Goal: Task Accomplishment & Management: Manage account settings

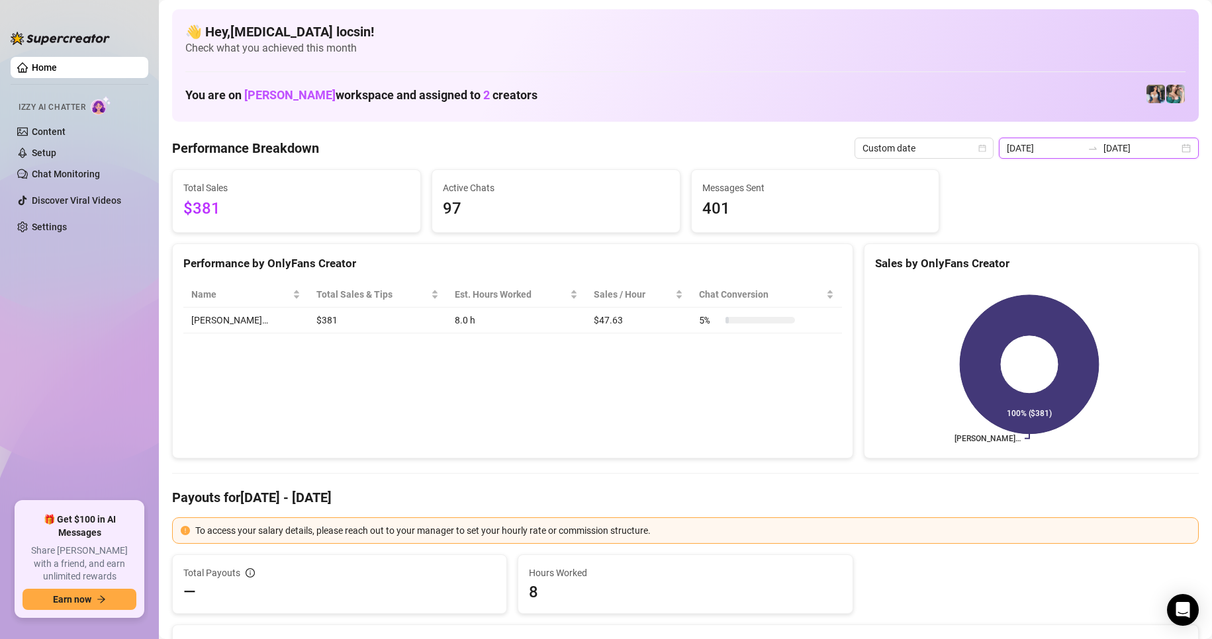
click at [1159, 154] on input "[DATE]" at bounding box center [1140, 148] width 75 height 15
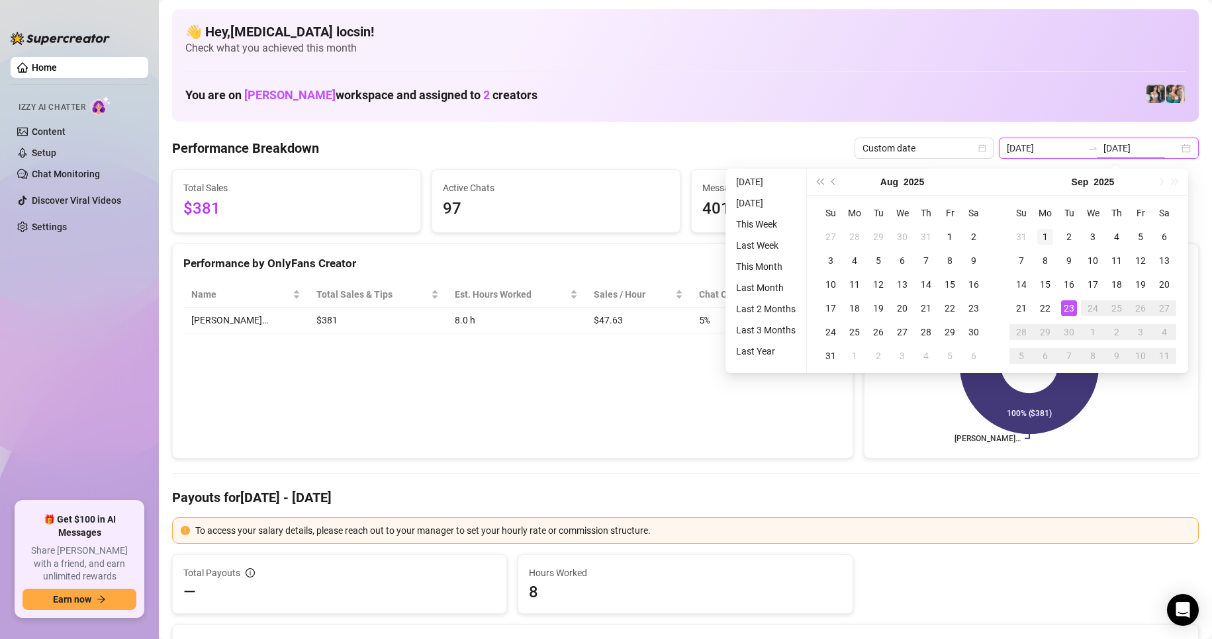
type input "[DATE]"
click at [1047, 236] on div "1" at bounding box center [1045, 237] width 16 height 16
type input "[DATE]"
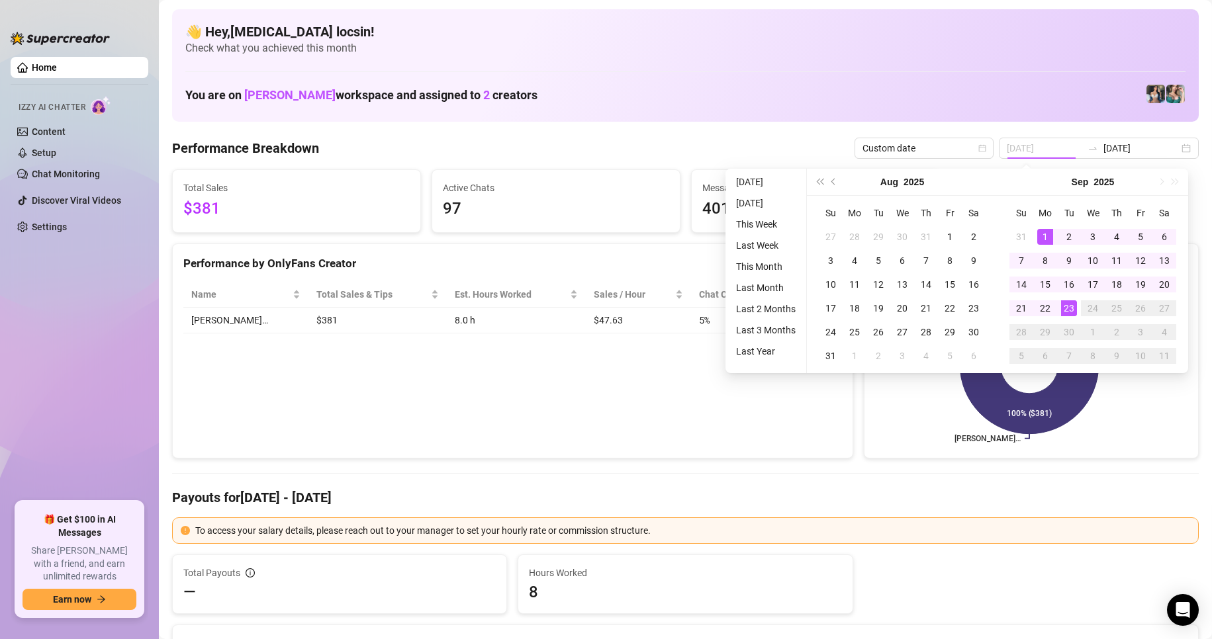
drag, startPoint x: 1050, startPoint y: 238, endPoint x: 1167, endPoint y: 240, distance: 116.5
click at [1050, 237] on div "1" at bounding box center [1045, 237] width 16 height 16
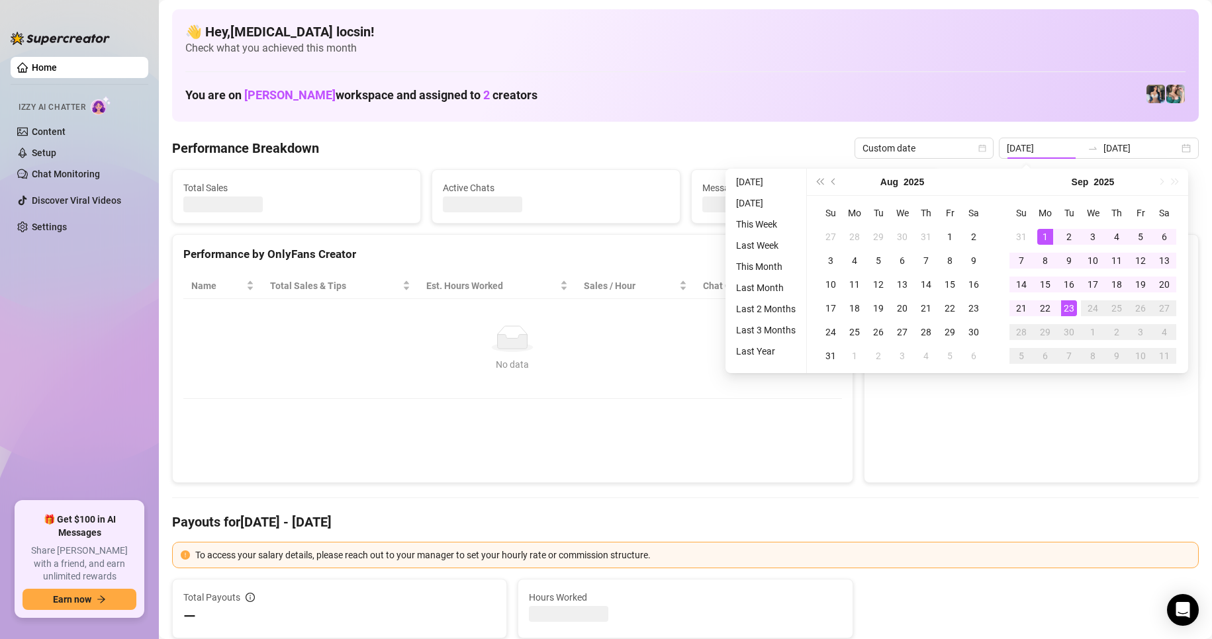
type input "[DATE]"
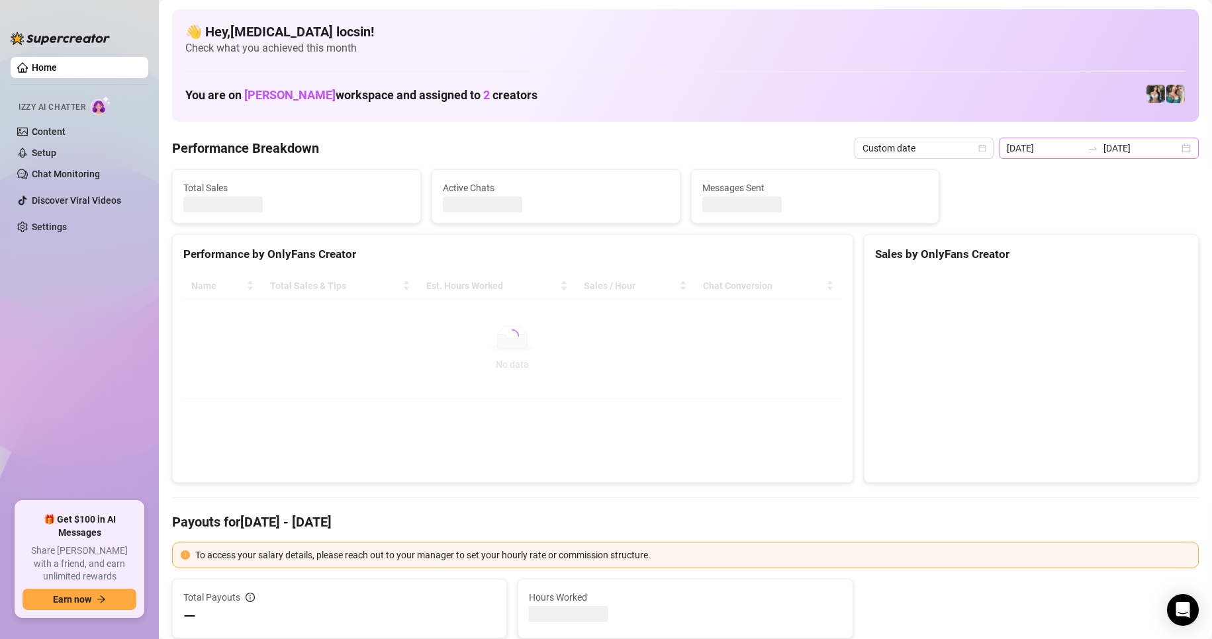
click at [1091, 150] on icon "swap-right" at bounding box center [1093, 148] width 11 height 11
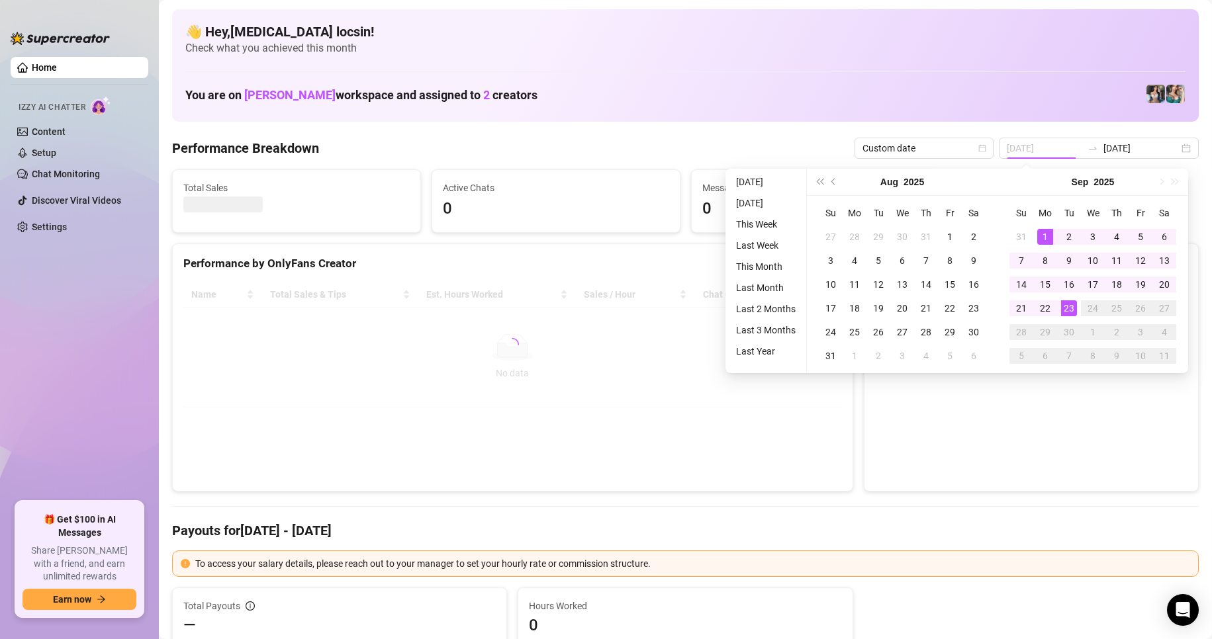
click at [1046, 229] on div "1" at bounding box center [1045, 237] width 16 height 16
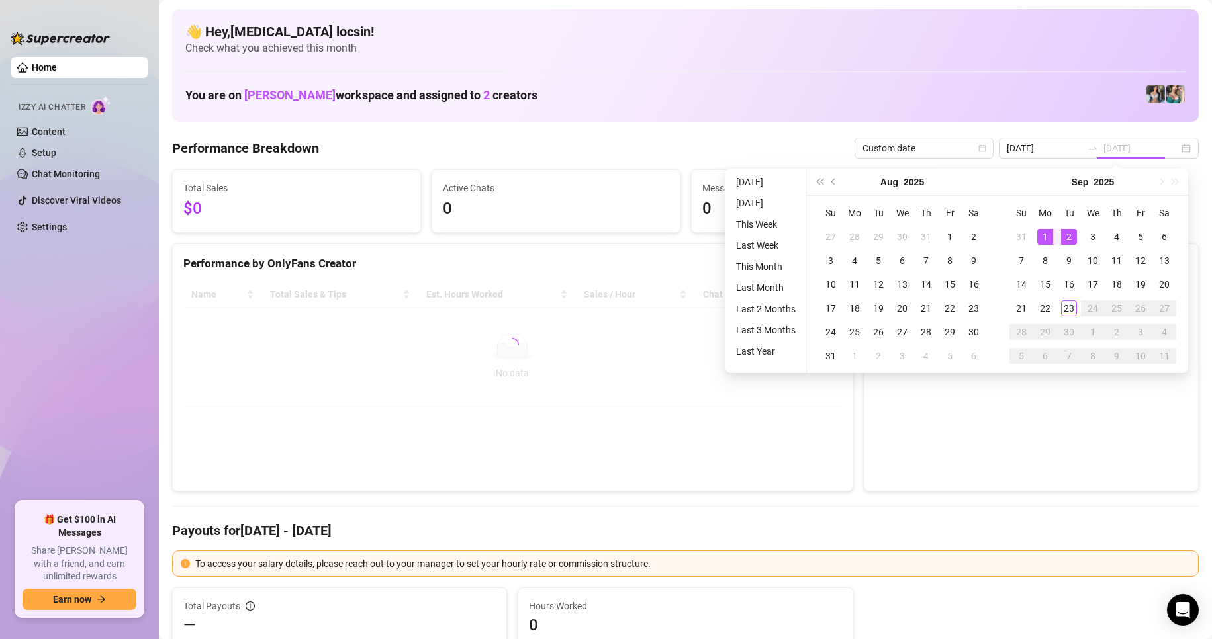
click at [1048, 234] on div "1" at bounding box center [1045, 237] width 16 height 16
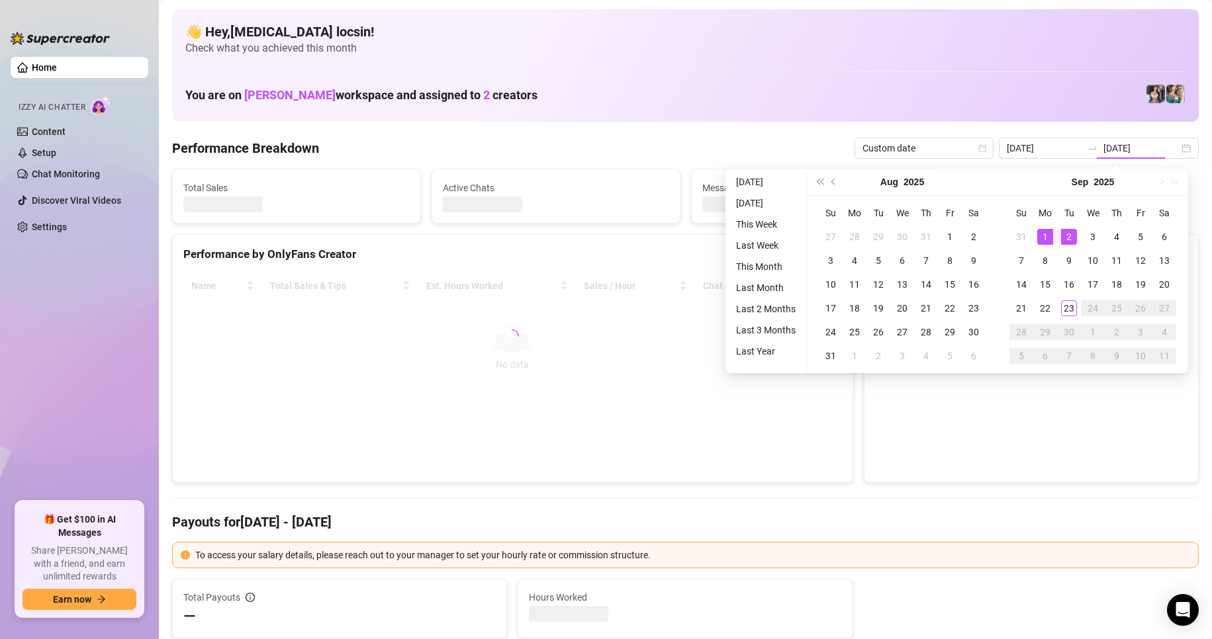
type input "[DATE]"
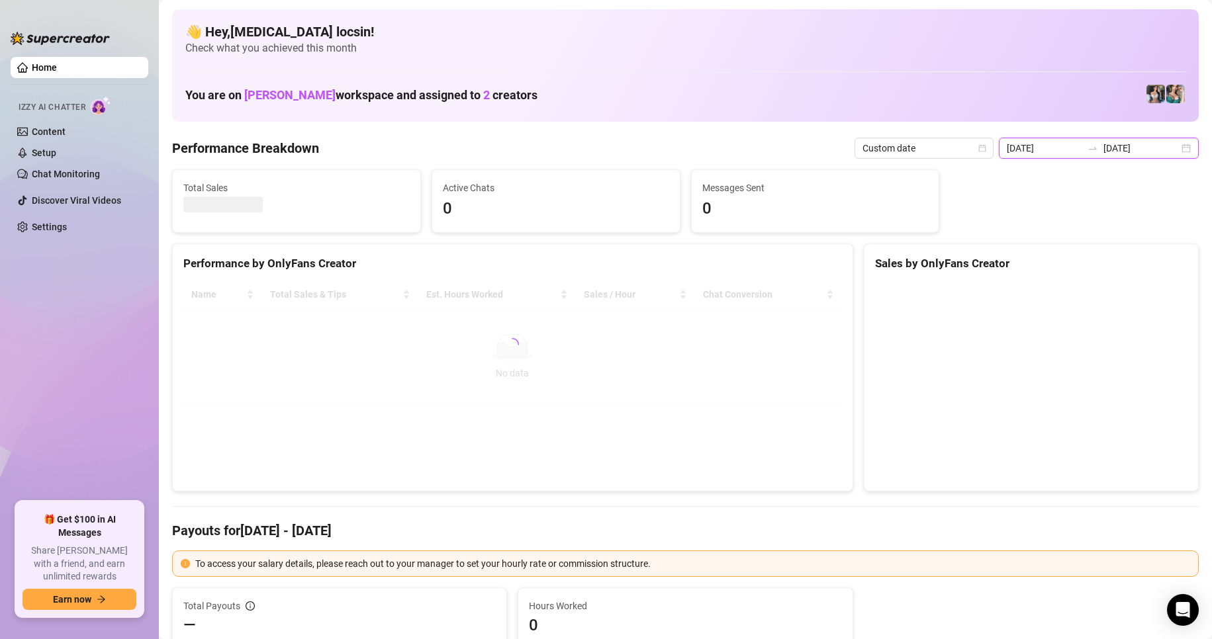
click at [1049, 149] on input "[DATE]" at bounding box center [1044, 148] width 75 height 15
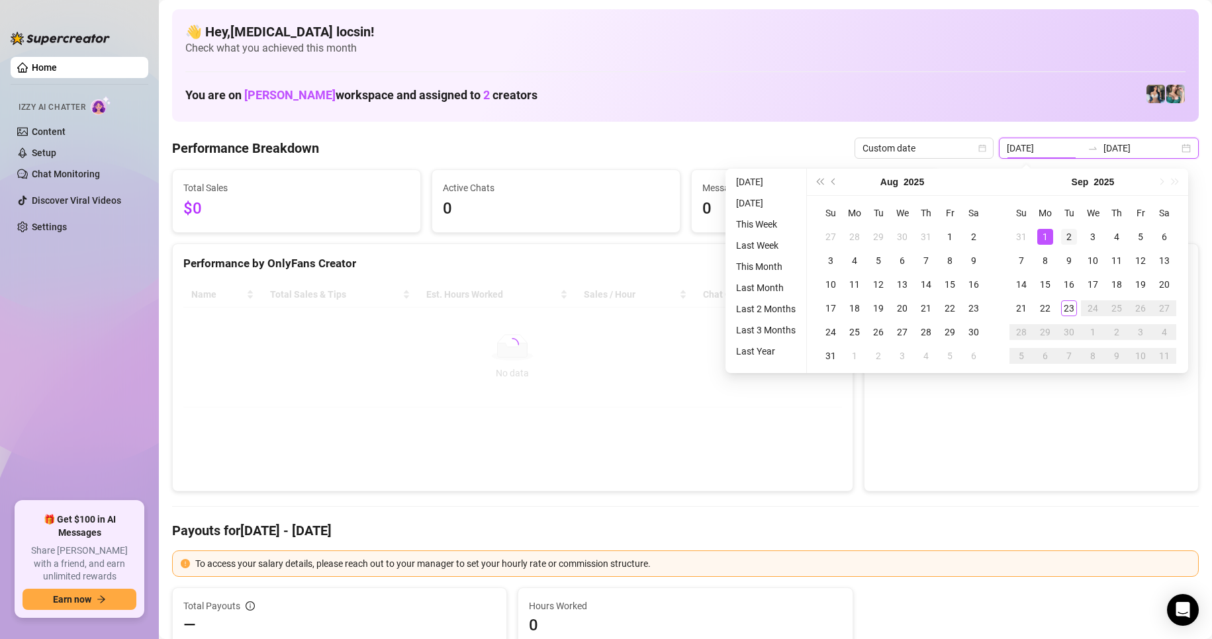
type input "[DATE]"
click at [1072, 234] on div "2" at bounding box center [1069, 237] width 16 height 16
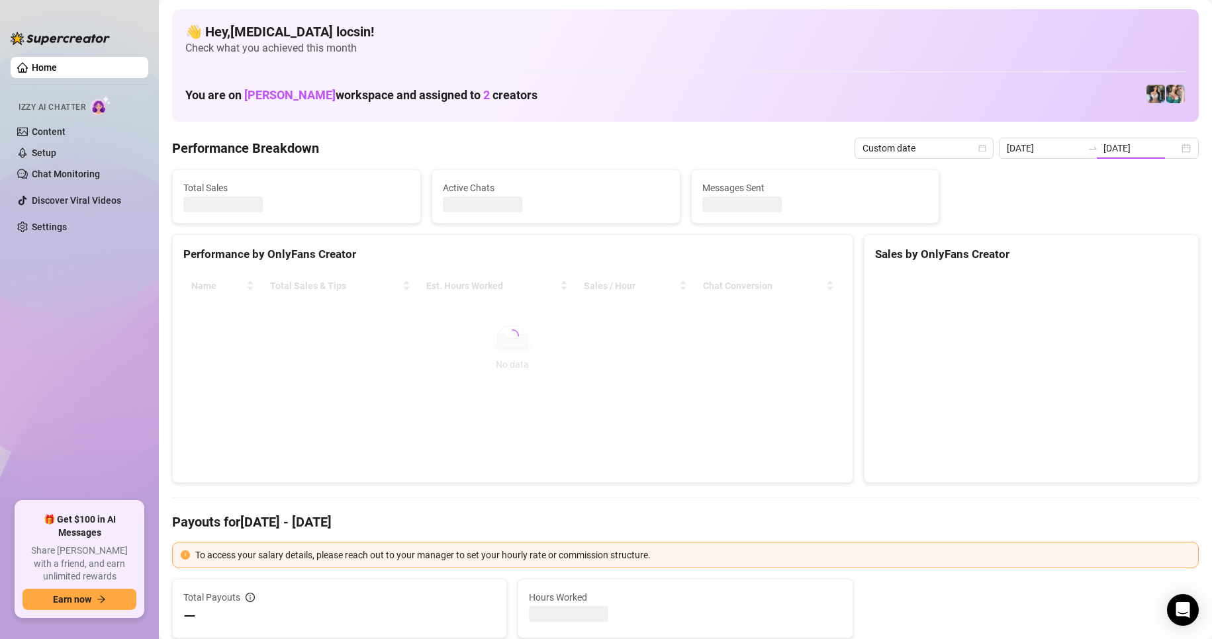
type input "[DATE]"
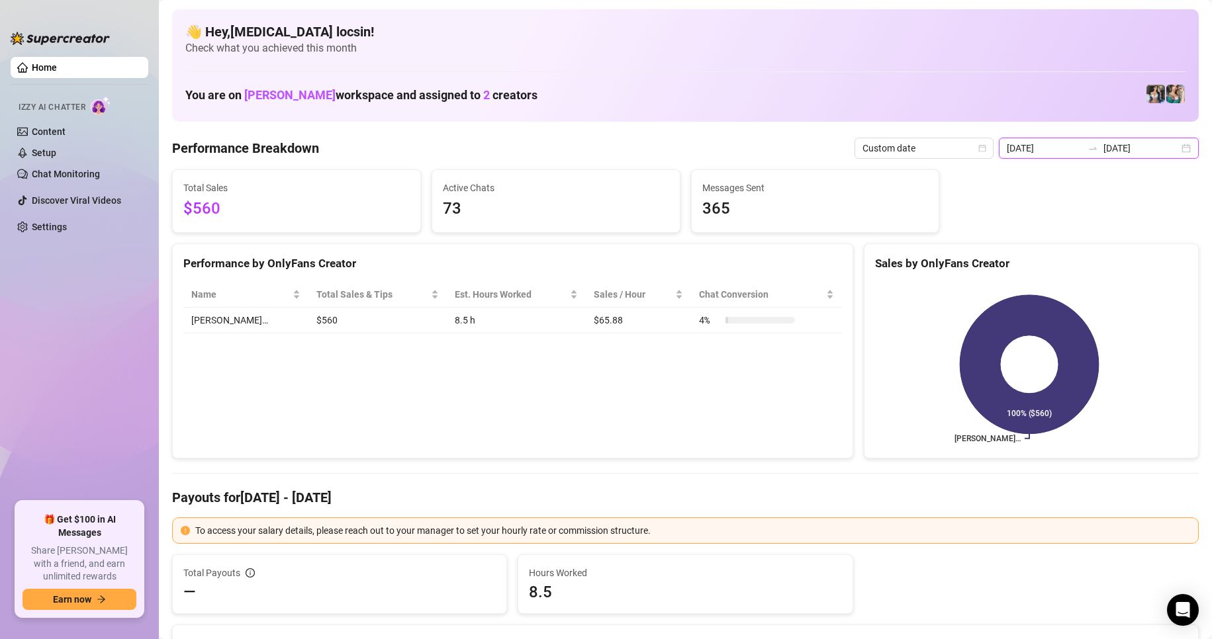
click at [1055, 149] on input "[DATE]" at bounding box center [1044, 148] width 75 height 15
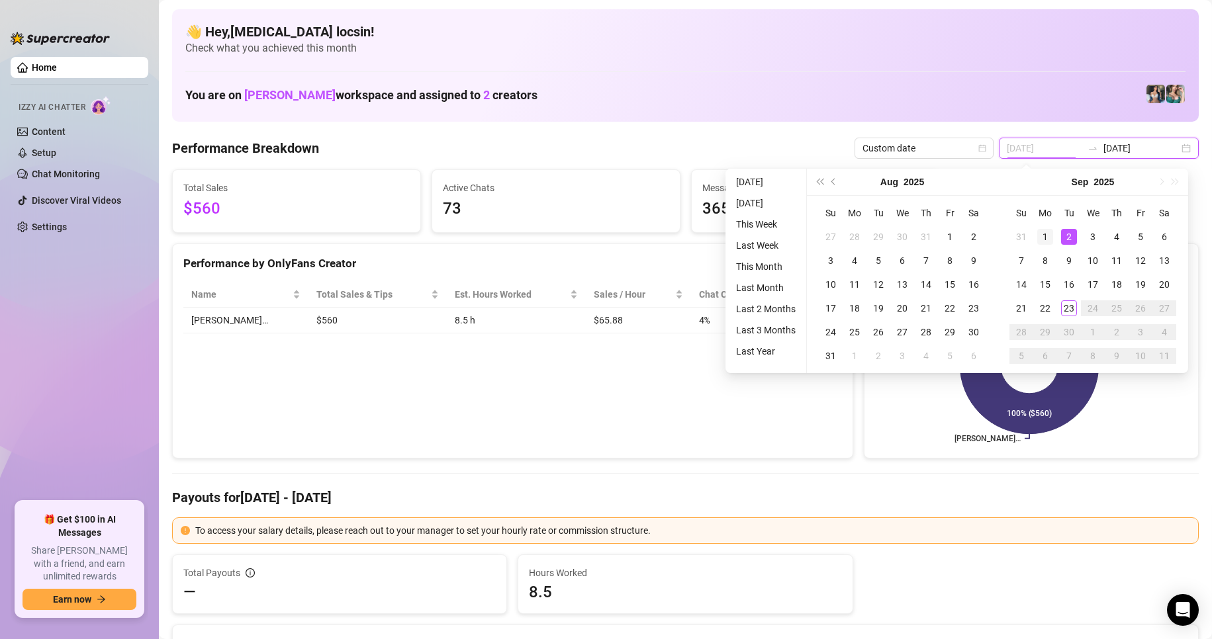
type input "[DATE]"
click at [1045, 233] on div "1" at bounding box center [1045, 237] width 16 height 16
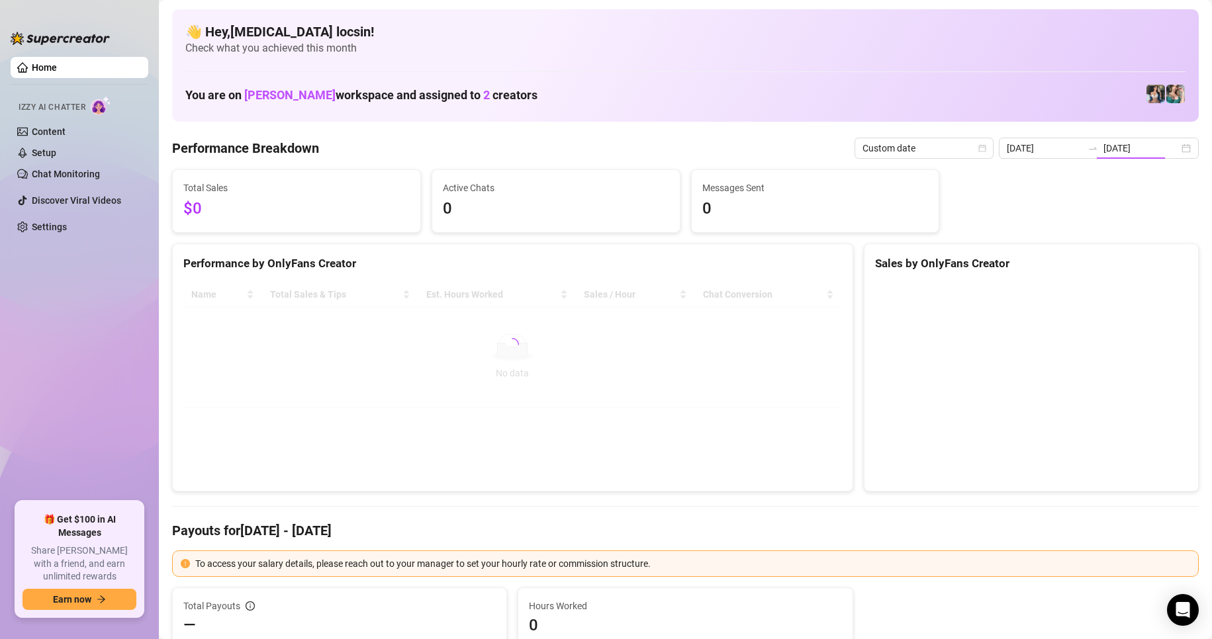
type input "[DATE]"
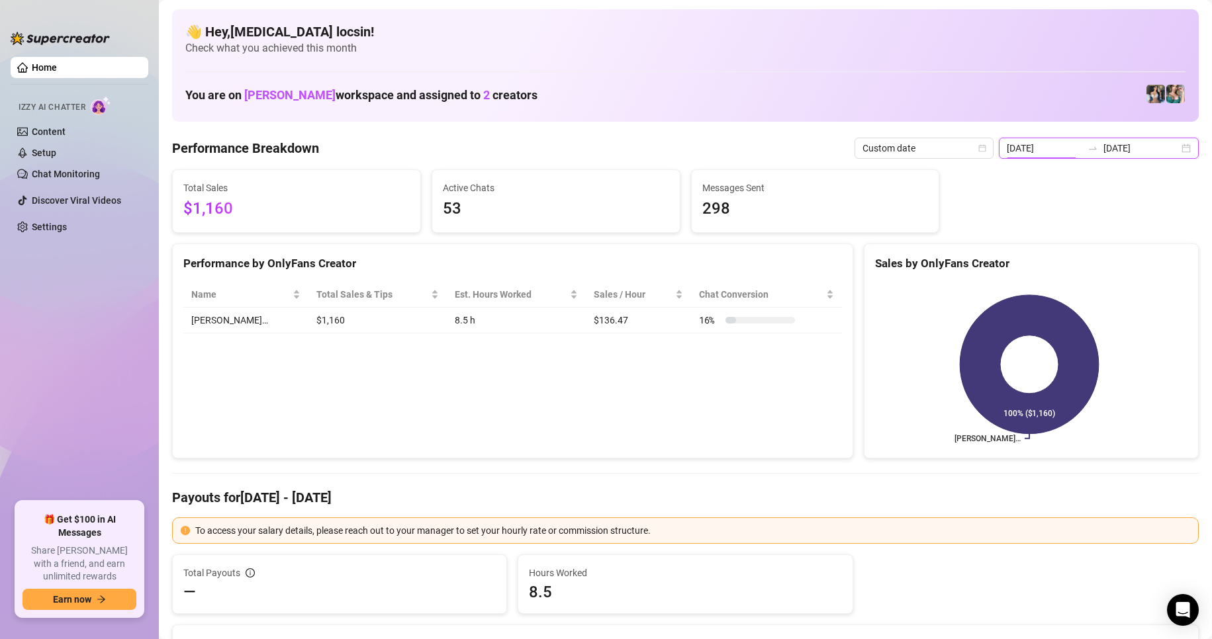
click at [1077, 148] on input "[DATE]" at bounding box center [1044, 148] width 75 height 15
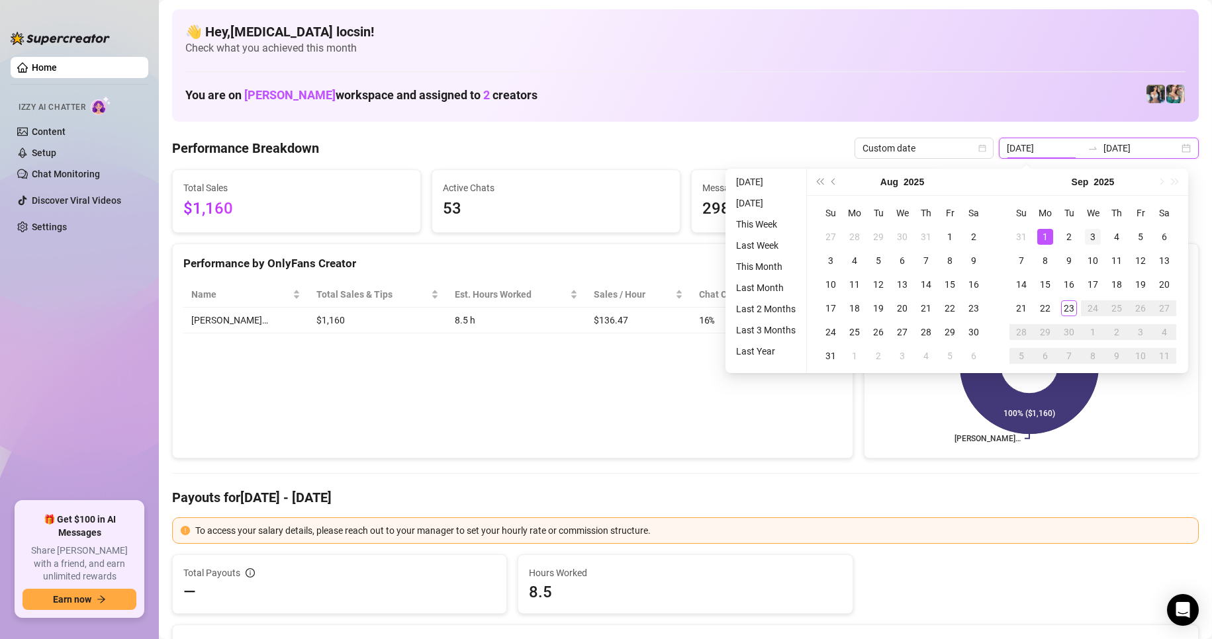
type input "[DATE]"
click at [1096, 238] on div "3" at bounding box center [1093, 237] width 16 height 16
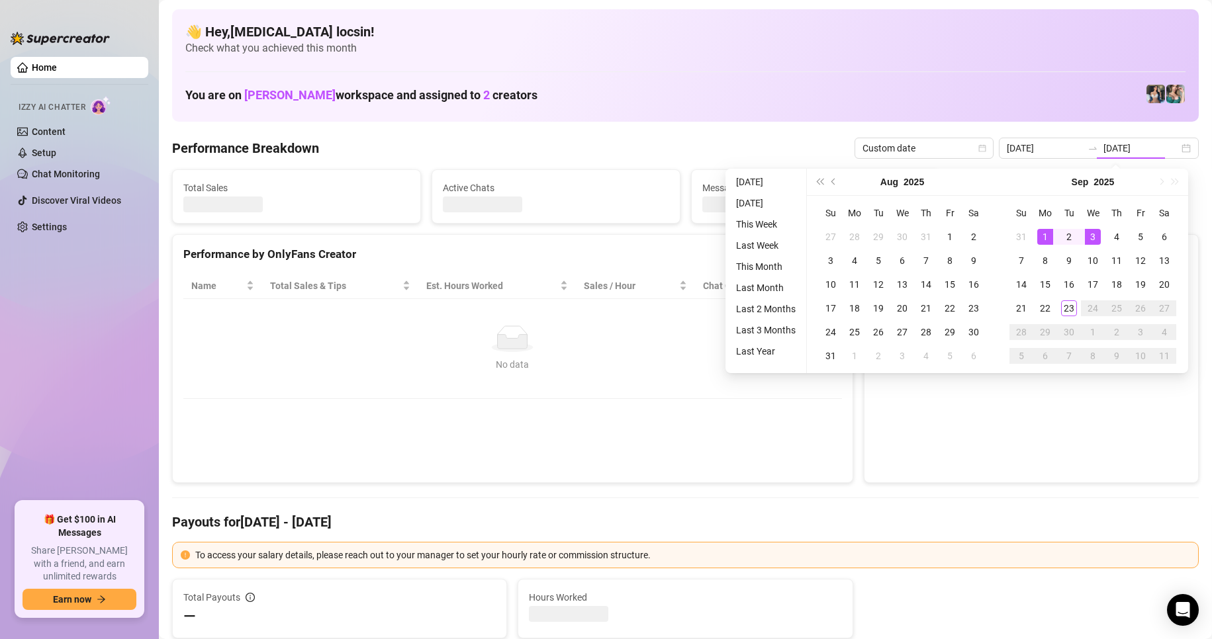
type input "[DATE]"
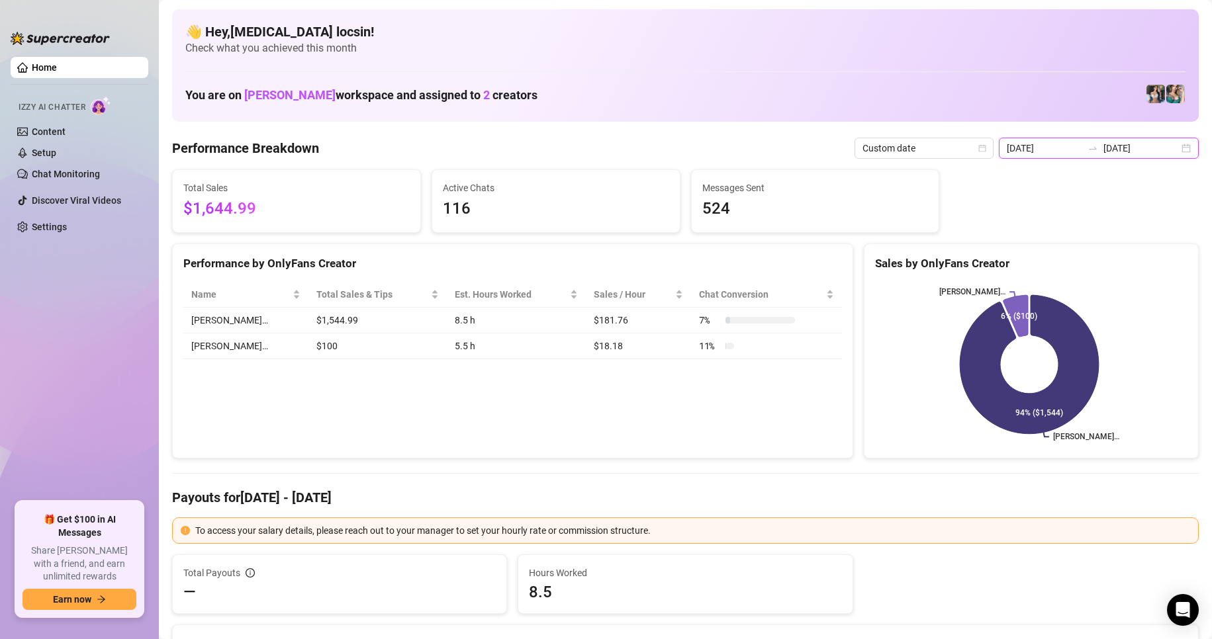
click at [1103, 146] on input "[DATE]" at bounding box center [1140, 148] width 75 height 15
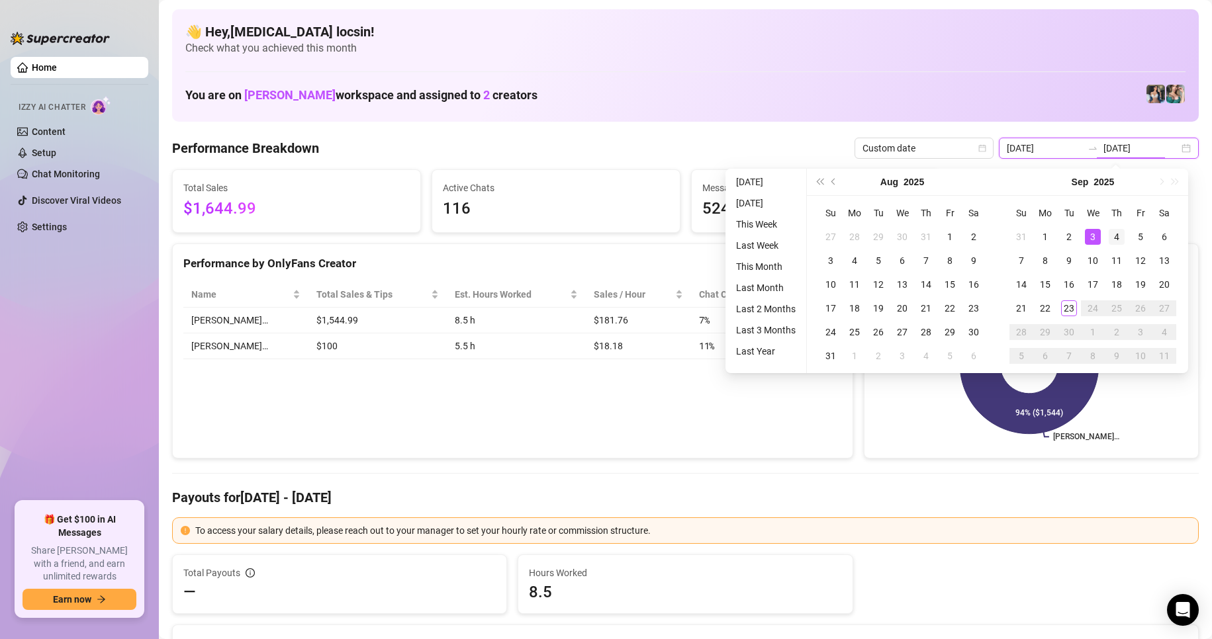
type input "[DATE]"
click at [1115, 234] on div "4" at bounding box center [1117, 237] width 16 height 16
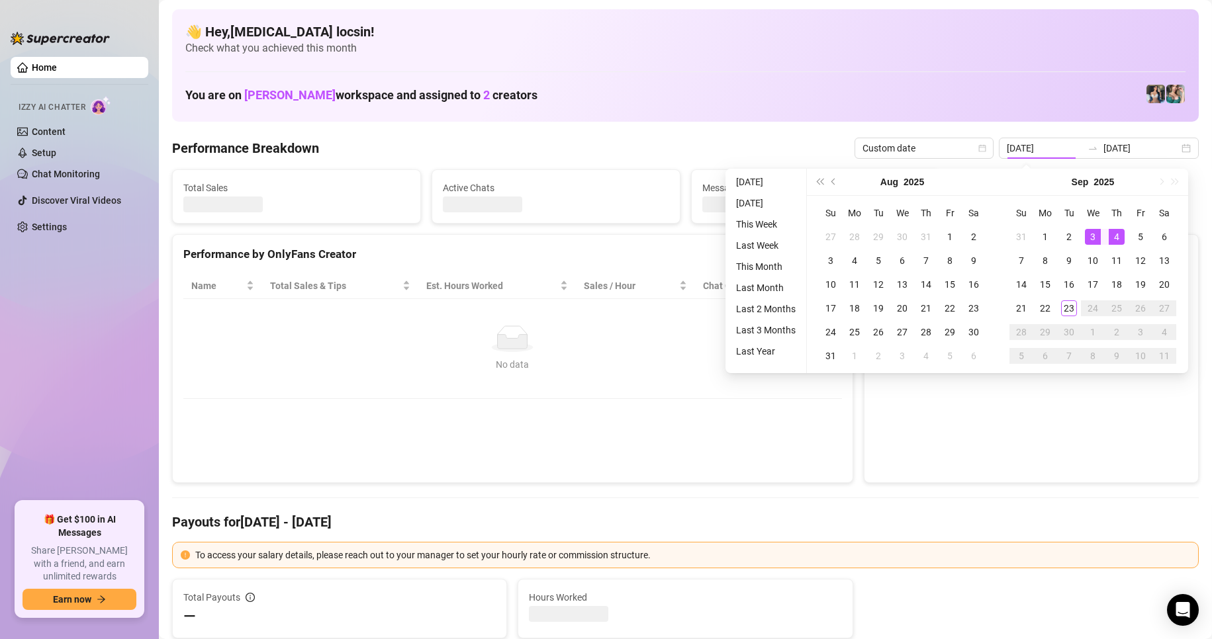
type input "[DATE]"
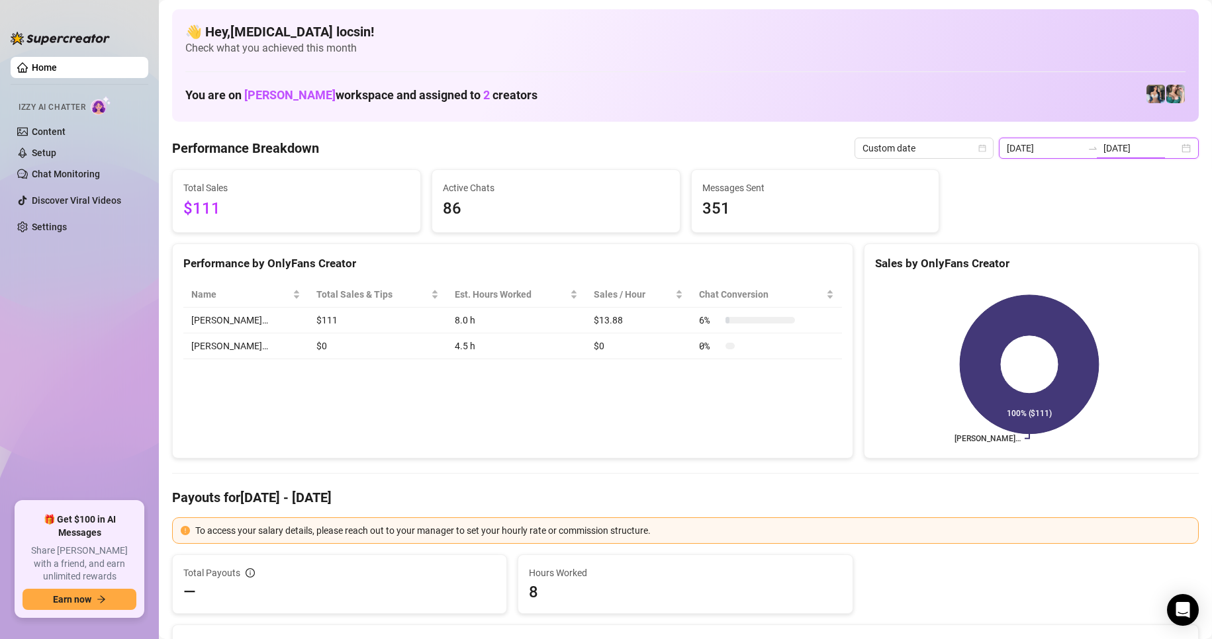
click at [1103, 154] on input "[DATE]" at bounding box center [1140, 148] width 75 height 15
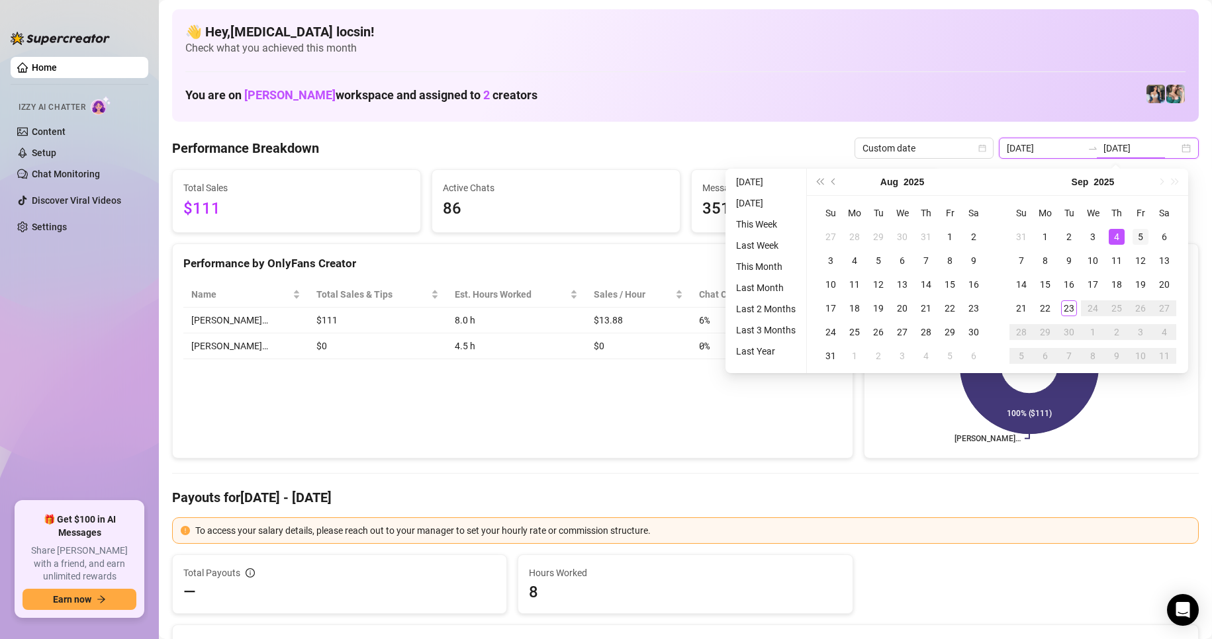
type input "[DATE]"
click at [1138, 230] on div "5" at bounding box center [1141, 237] width 16 height 16
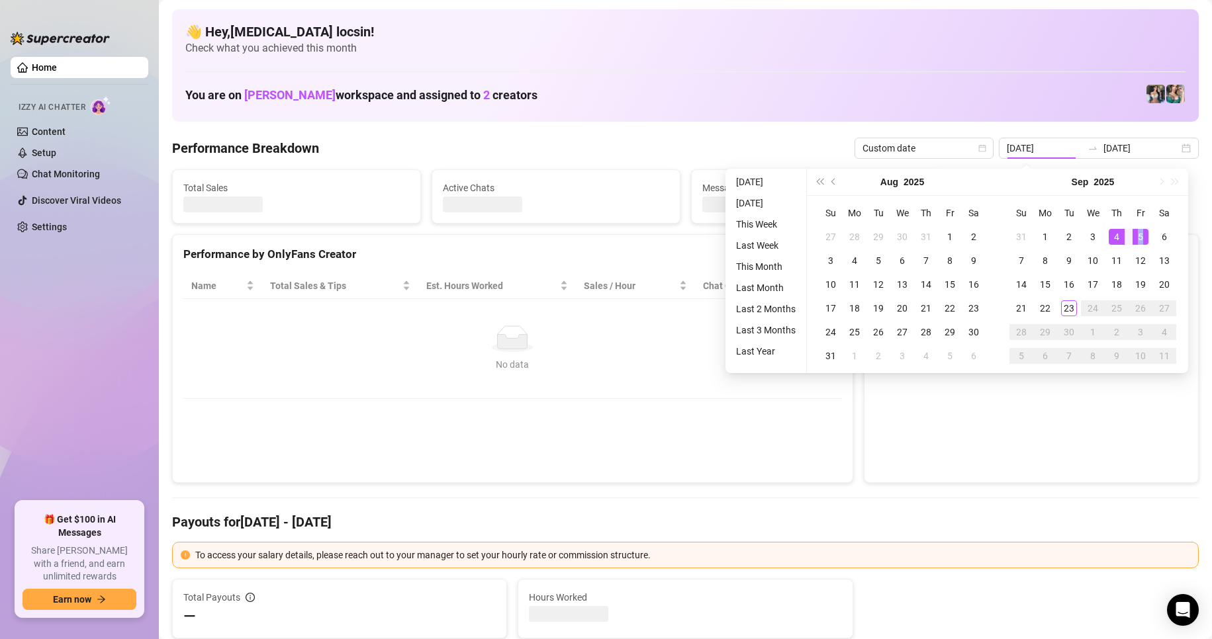
type input "[DATE]"
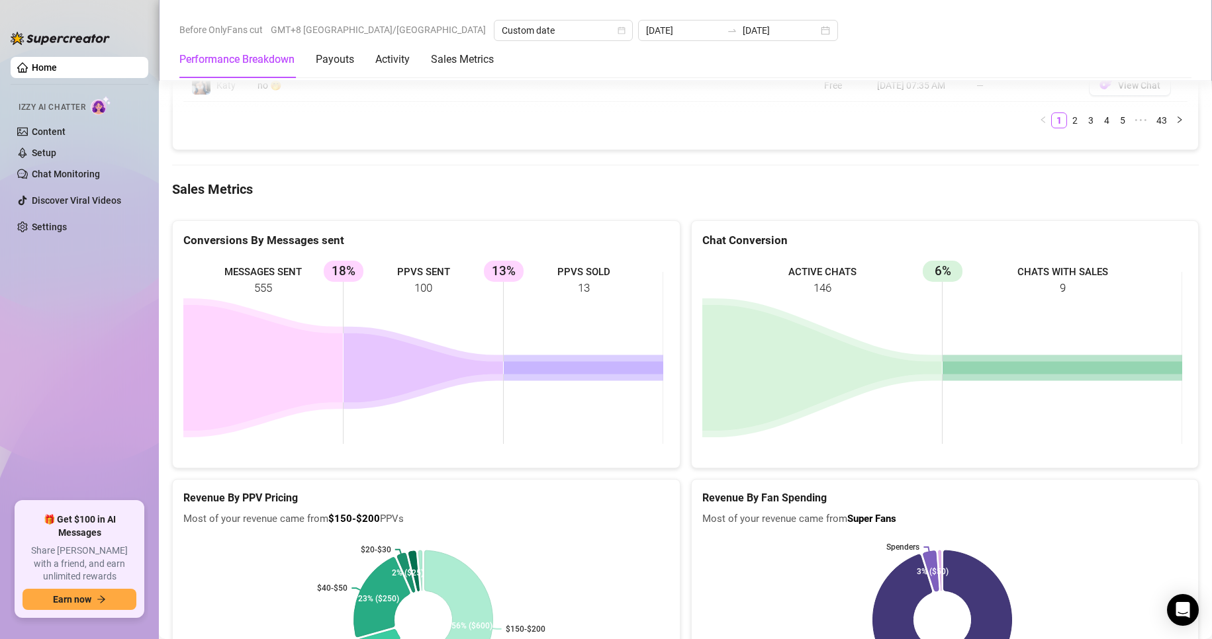
scroll to position [1655, 0]
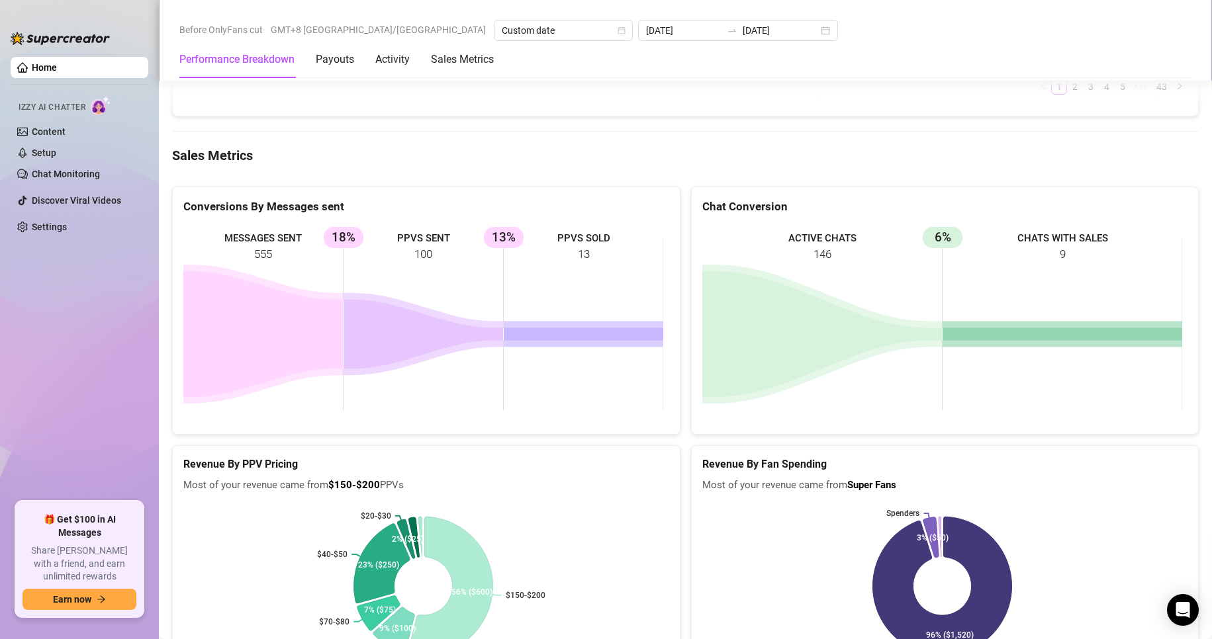
click at [265, 252] on rect at bounding box center [423, 324] width 480 height 199
click at [426, 255] on rect at bounding box center [423, 324] width 480 height 199
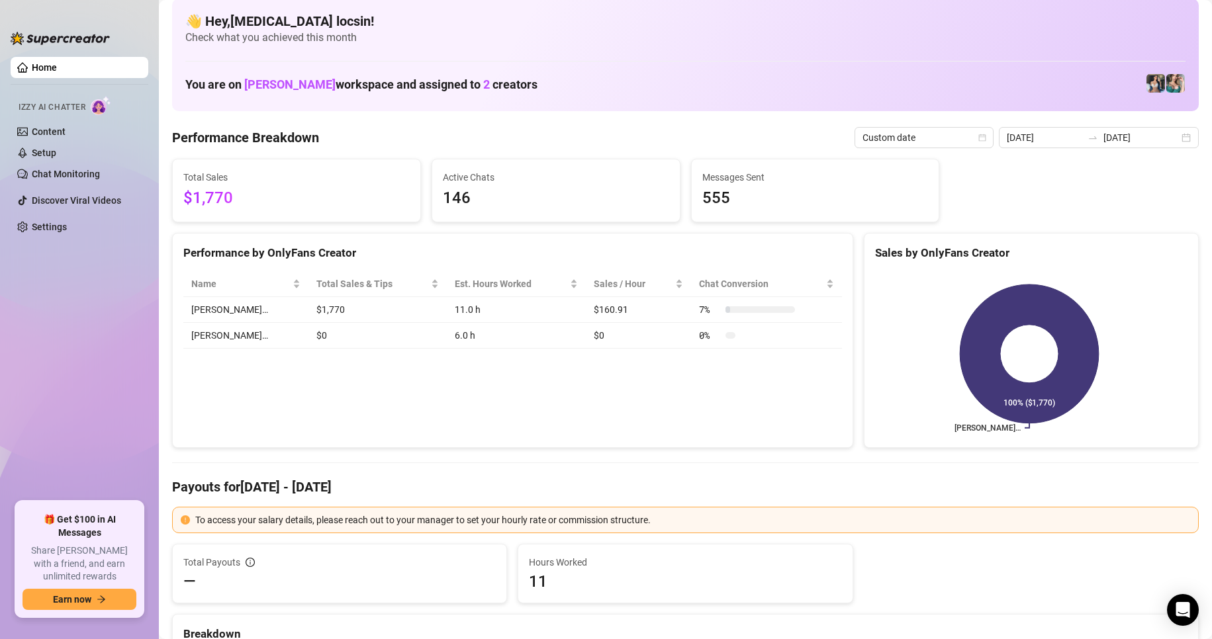
scroll to position [0, 0]
